Goal: Transaction & Acquisition: Purchase product/service

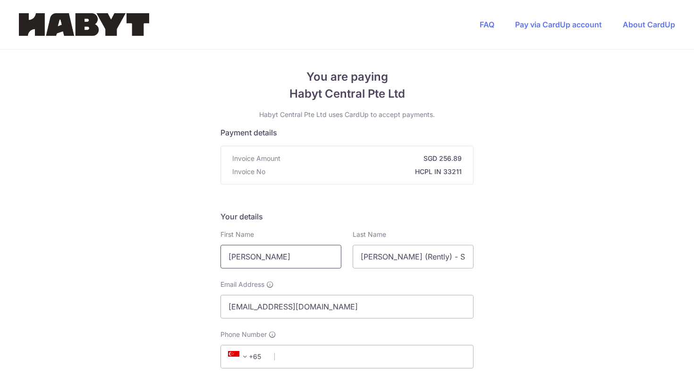
scroll to position [72, 0]
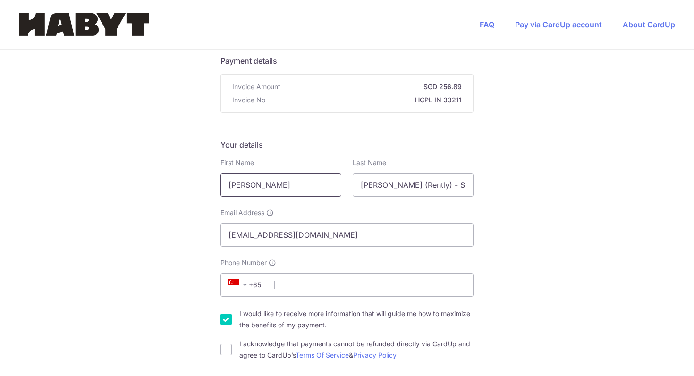
drag, startPoint x: 299, startPoint y: 185, endPoint x: 167, endPoint y: 185, distance: 132.6
type input "[PERSON_NAME]"
select select "174"
type input "64811300"
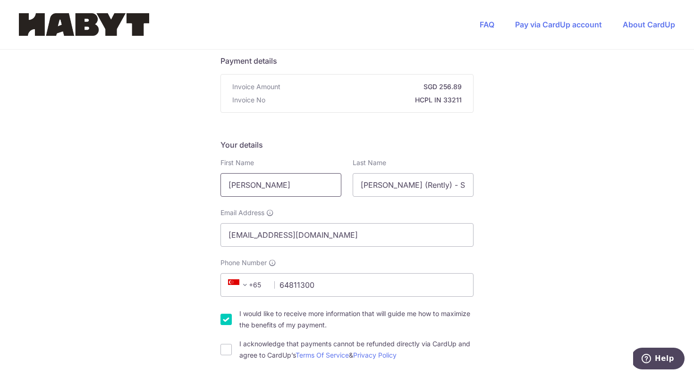
select select "PA"
type input "costa pacifica torre 300 apt 3"
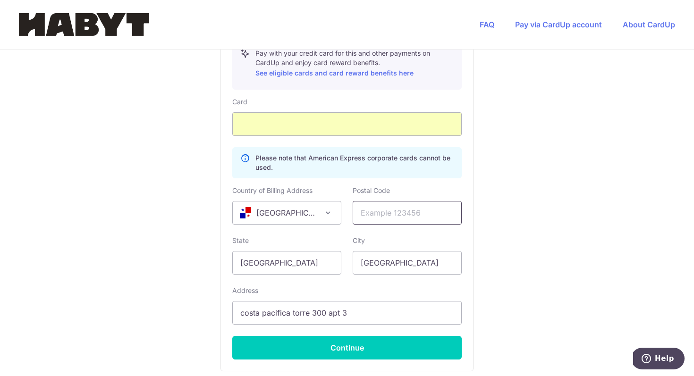
click at [400, 221] on input "text" at bounding box center [407, 213] width 109 height 24
type input "1000"
drag, startPoint x: 302, startPoint y: 262, endPoint x: 203, endPoint y: 261, distance: 98.7
click at [203, 261] on div "You are paying Habyt Central Pte Ltd Habyt Central Pte Ltd uses CardUp to accep…" at bounding box center [347, 5] width 694 height 915
type input "[GEOGRAPHIC_DATA]"
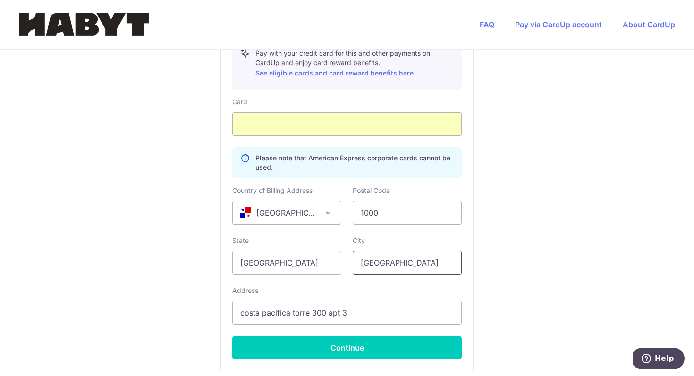
click at [415, 270] on input "[GEOGRAPHIC_DATA]" at bounding box center [407, 263] width 109 height 24
drag, startPoint x: 411, startPoint y: 267, endPoint x: 229, endPoint y: 266, distance: 181.3
click at [229, 266] on div "State [GEOGRAPHIC_DATA] Please enter a valid state name City [GEOGRAPHIC_DATA]" at bounding box center [347, 255] width 241 height 39
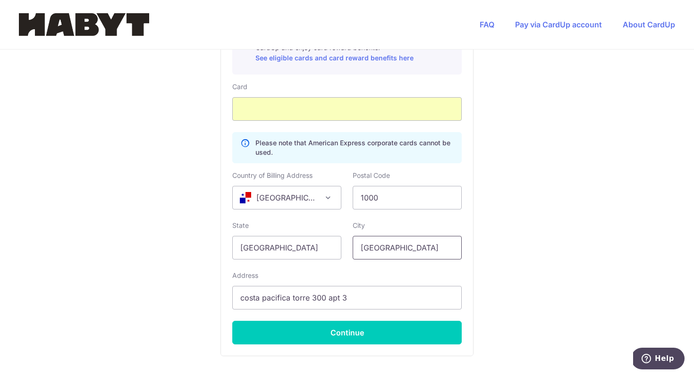
type input "[GEOGRAPHIC_DATA]"
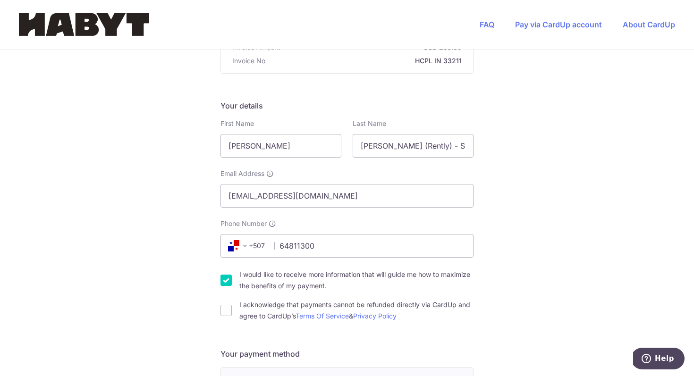
scroll to position [67, 0]
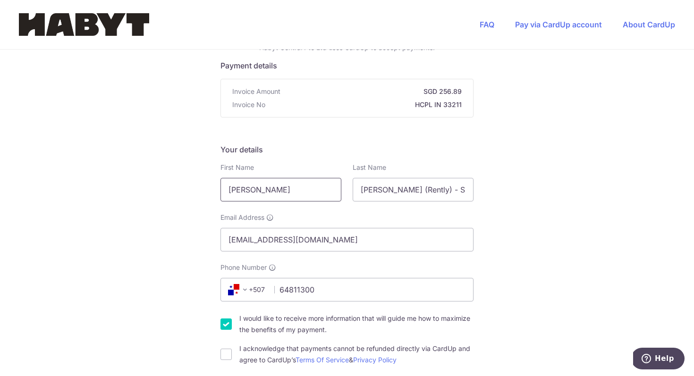
drag, startPoint x: 280, startPoint y: 187, endPoint x: 171, endPoint y: 187, distance: 109.0
type input "[PERSON_NAME]"
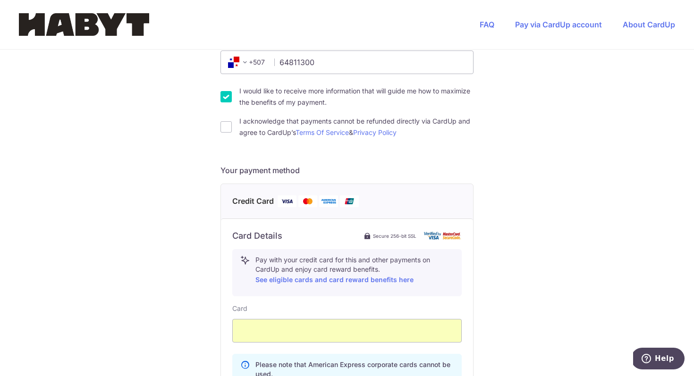
scroll to position [298, 0]
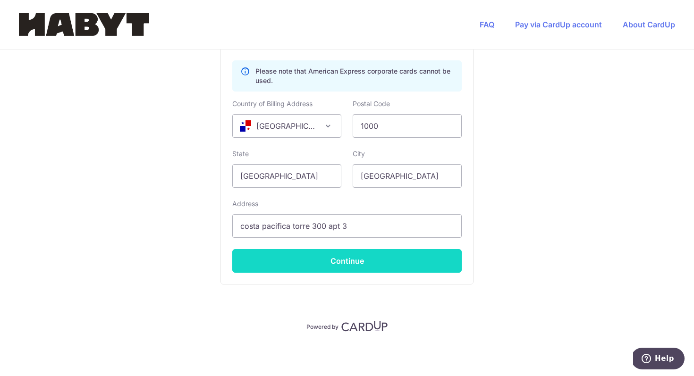
click at [329, 267] on button "Continue" at bounding box center [346, 261] width 229 height 24
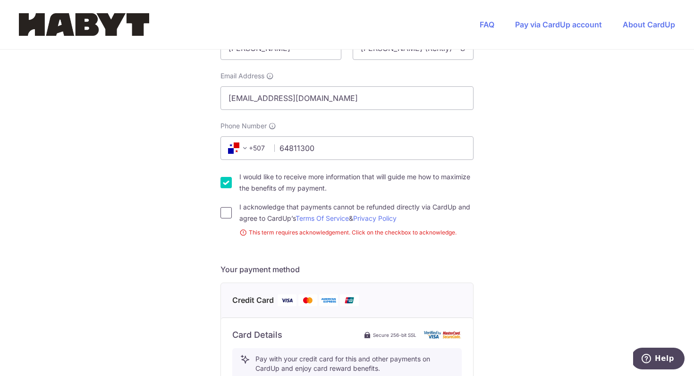
click at [225, 218] on input "I acknowledge that payments cannot be refunded directly via CardUp and agree to…" at bounding box center [225, 212] width 11 height 11
checkbox input "true"
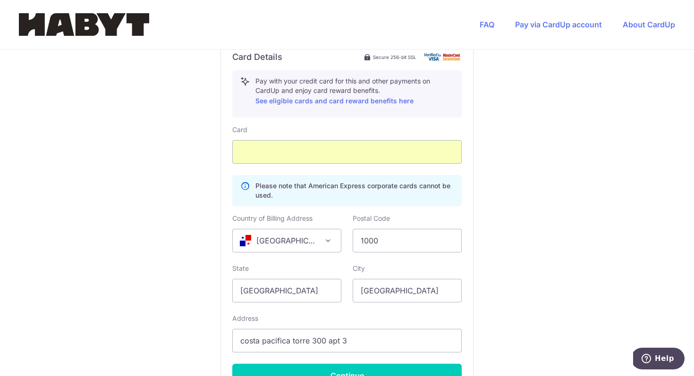
scroll to position [588, 0]
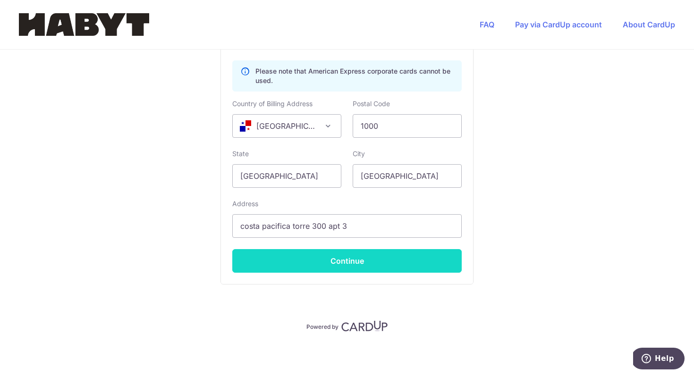
click at [305, 269] on button "Continue" at bounding box center [346, 261] width 229 height 24
type input "**** 3812"
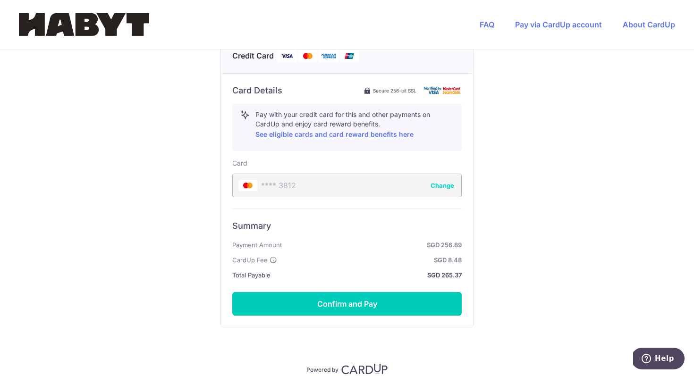
scroll to position [450, 0]
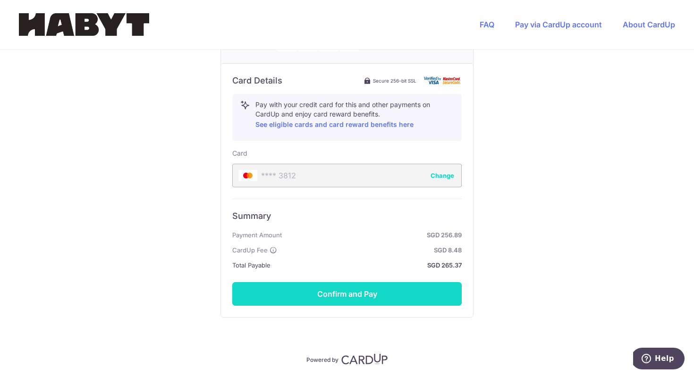
click at [348, 295] on button "Confirm and Pay" at bounding box center [346, 294] width 229 height 24
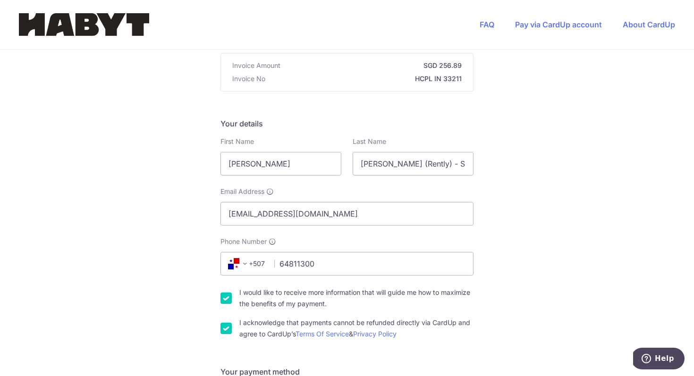
scroll to position [94, 0]
